Goal: Task Accomplishment & Management: Manage account settings

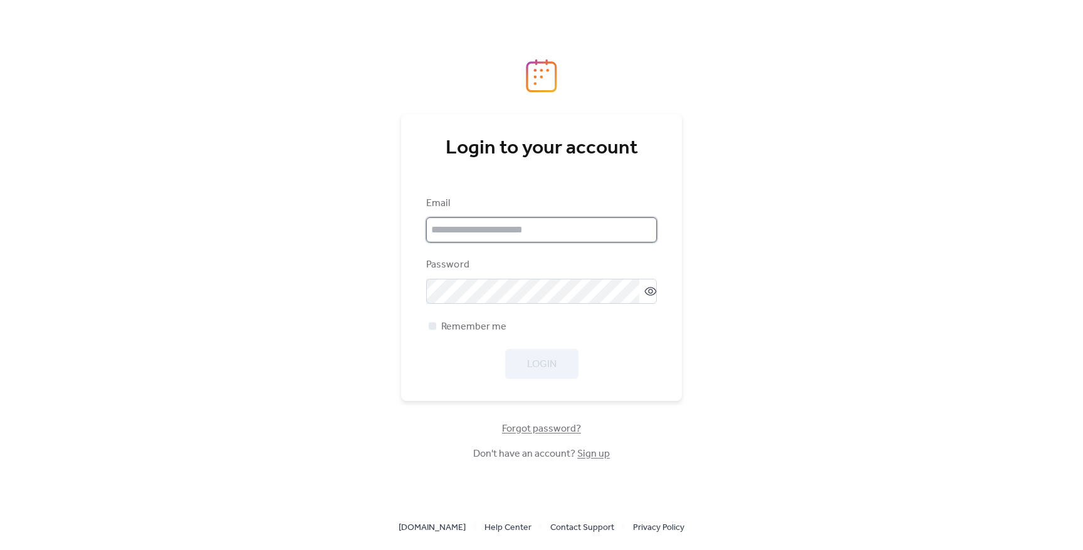
click at [490, 227] on input "email" at bounding box center [541, 230] width 231 height 25
type input "**********"
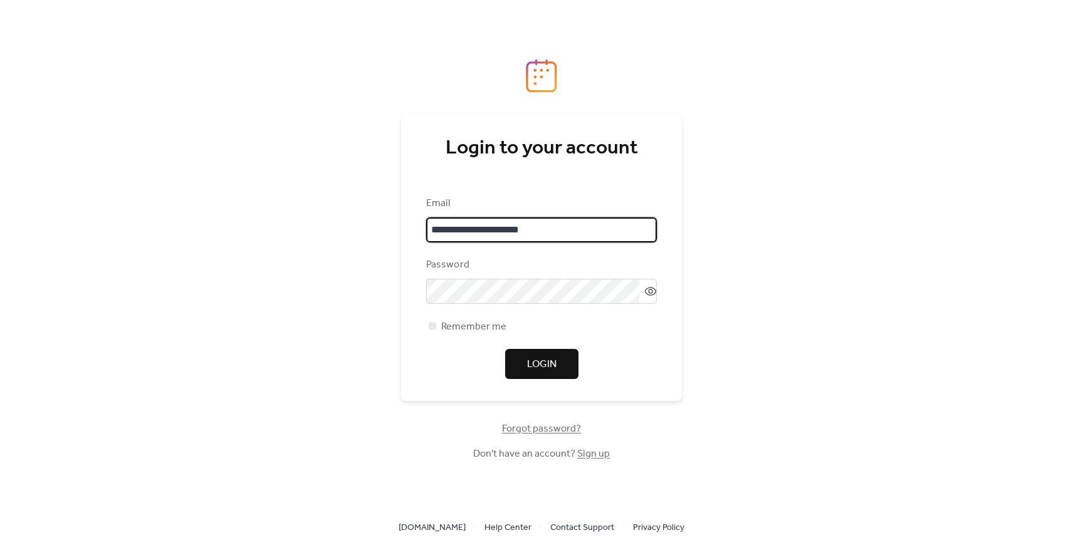
click at [531, 362] on span "Login" at bounding box center [541, 364] width 29 height 15
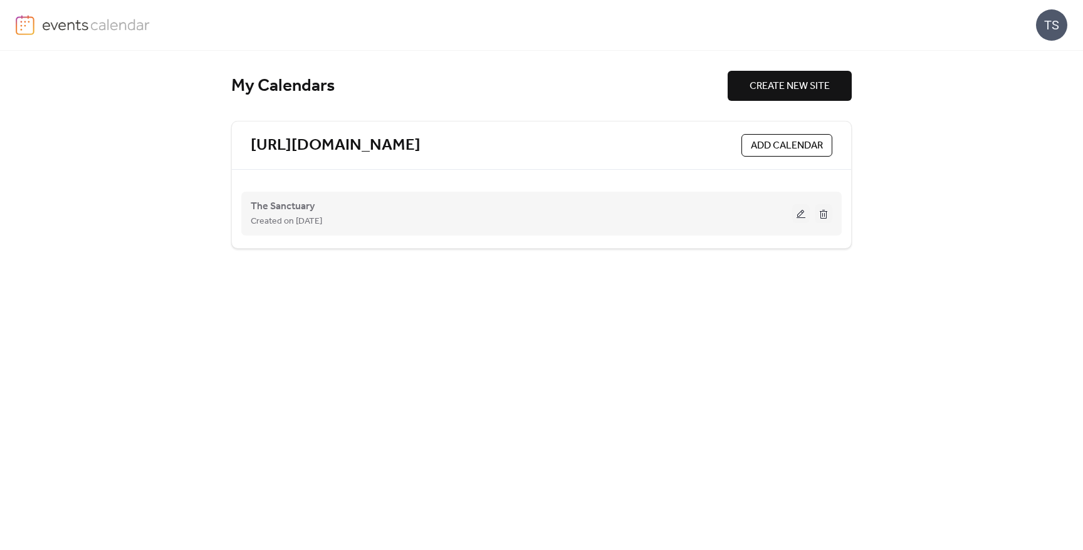
click at [354, 206] on div "The Sanctuary Created on [DATE]" at bounding box center [522, 214] width 542 height 30
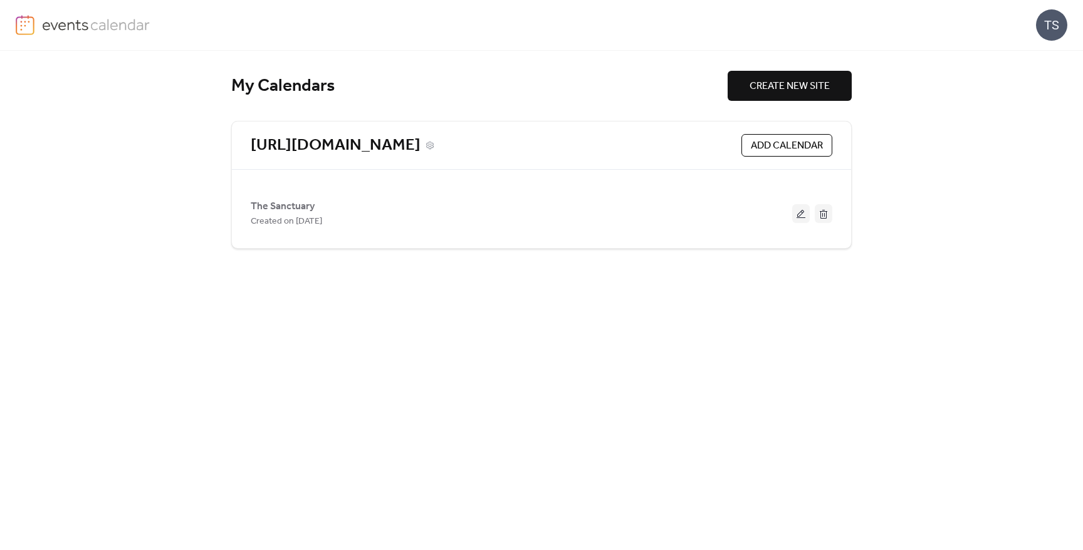
click at [393, 146] on link "[URL][DOMAIN_NAME]" at bounding box center [336, 145] width 170 height 21
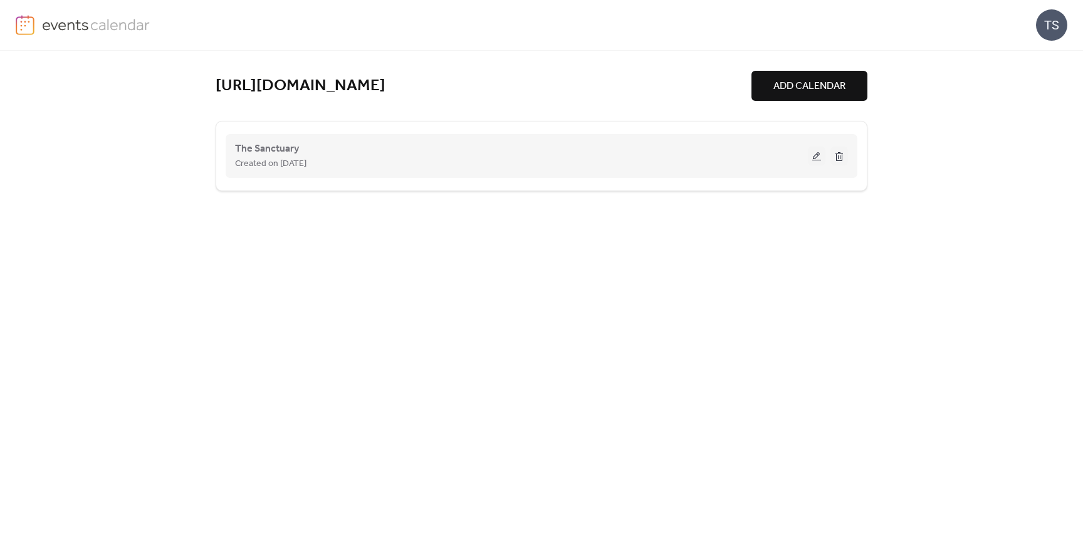
click at [324, 145] on div "The Sanctuary Created on [DATE]" at bounding box center [521, 156] width 573 height 30
click at [814, 155] on button at bounding box center [817, 156] width 18 height 19
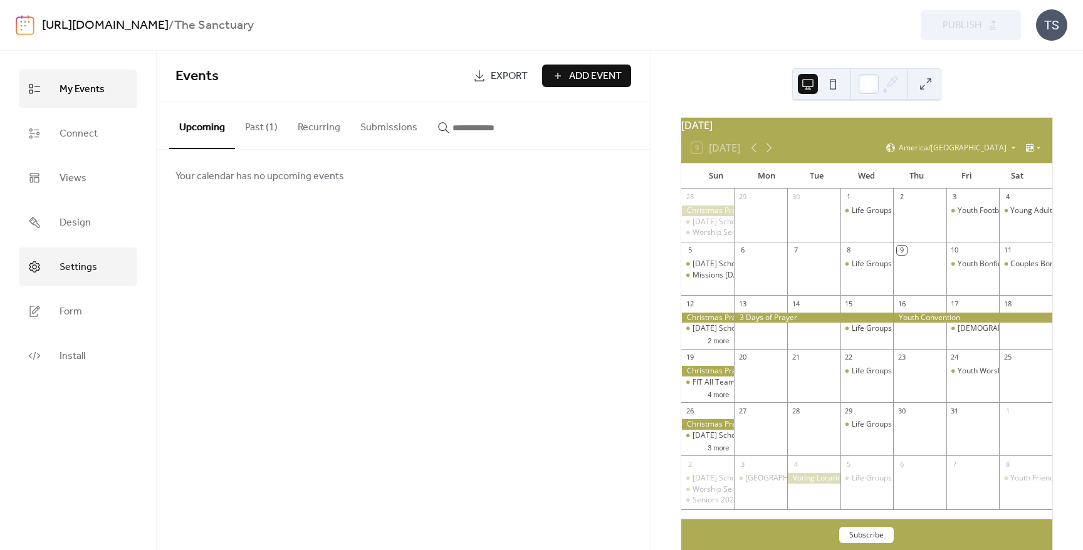
click at [85, 267] on span "Settings" at bounding box center [79, 267] width 38 height 19
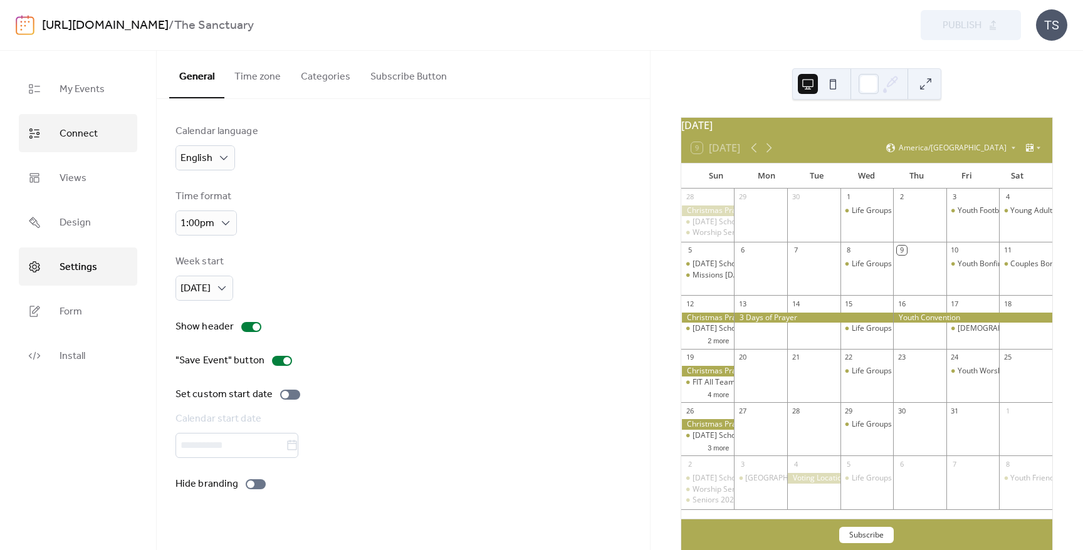
click at [76, 142] on span "Connect" at bounding box center [79, 133] width 38 height 19
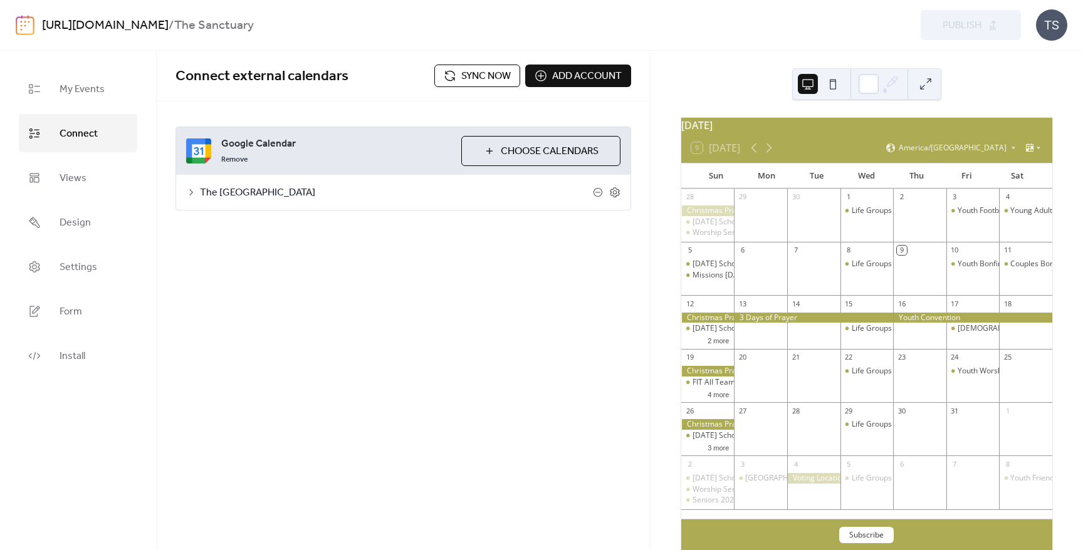
click at [478, 69] on span "Sync now" at bounding box center [486, 76] width 50 height 15
click at [722, 399] on button "5 more" at bounding box center [718, 394] width 31 height 11
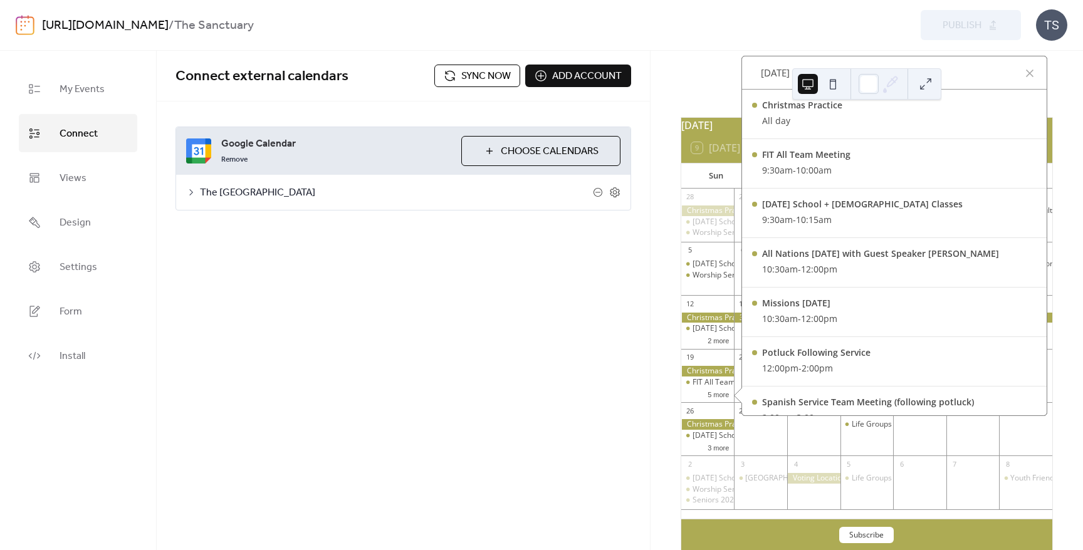
click at [458, 350] on div "Connect external calendars Sync now Add account Google Calendar Remove Choose C…" at bounding box center [403, 301] width 493 height 500
